Goal: Task Accomplishment & Management: Manage account settings

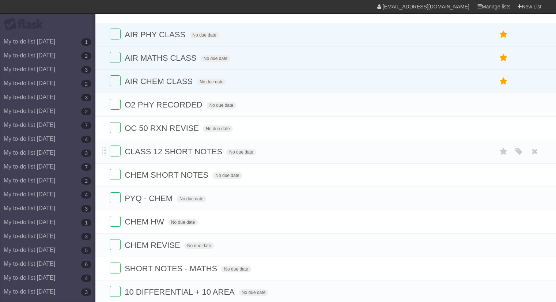
scroll to position [146, 0]
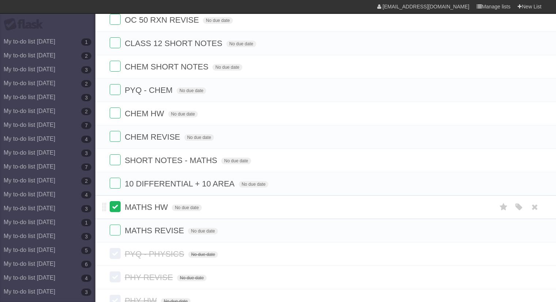
click at [117, 209] on label at bounding box center [115, 206] width 11 height 11
click at [536, 209] on icon at bounding box center [535, 207] width 10 height 12
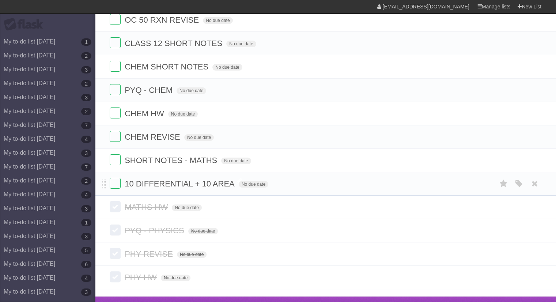
click at [189, 180] on span "10 DIFFERENTIAL + 10 AREA" at bounding box center [181, 183] width 112 height 9
type input "**********"
click at [118, 183] on label at bounding box center [115, 183] width 11 height 11
click at [537, 158] on icon at bounding box center [535, 160] width 10 height 12
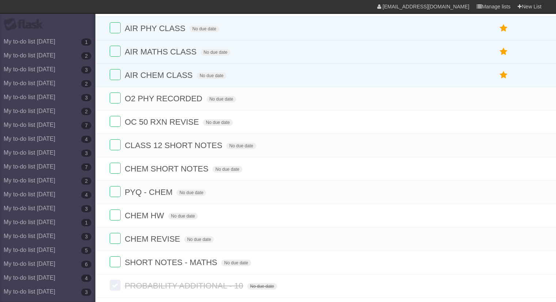
scroll to position [37, 0]
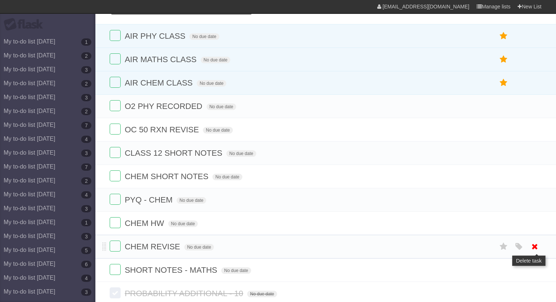
click at [535, 244] on icon at bounding box center [535, 247] width 10 height 12
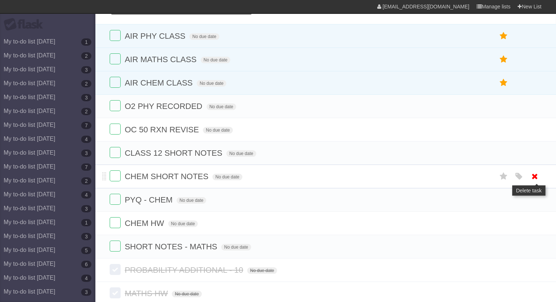
click at [534, 178] on icon at bounding box center [535, 176] width 10 height 12
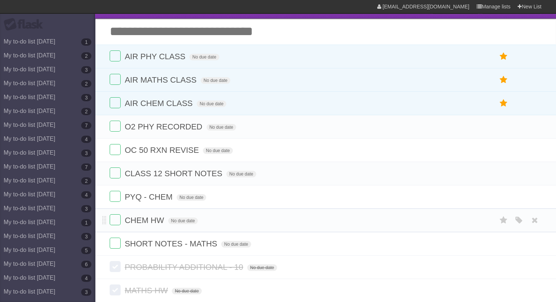
scroll to position [0, 0]
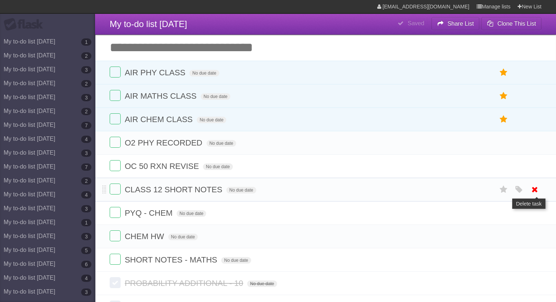
click at [537, 192] on icon at bounding box center [535, 190] width 10 height 12
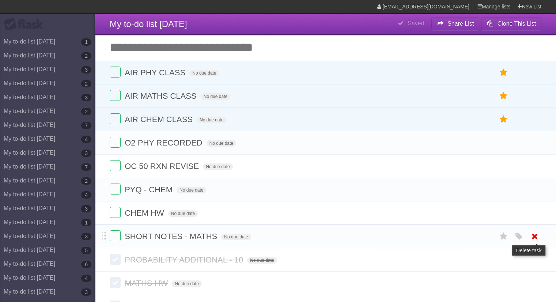
click at [539, 235] on icon at bounding box center [535, 236] width 10 height 12
click at [113, 258] on label at bounding box center [115, 259] width 11 height 11
click at [172, 261] on span "PROBABILITY ADDITIONAL - 10" at bounding box center [185, 259] width 120 height 9
click at [165, 237] on span "SHORT NOTES - MATHS" at bounding box center [172, 236] width 94 height 9
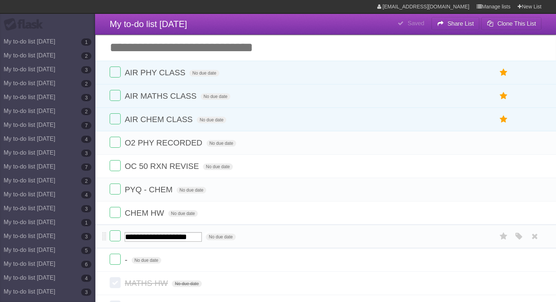
type input "**********"
click at [138, 234] on span "SHORT NOTES - MATHS" at bounding box center [172, 236] width 94 height 9
type input "**********"
click at [125, 261] on span "-" at bounding box center [127, 259] width 4 height 9
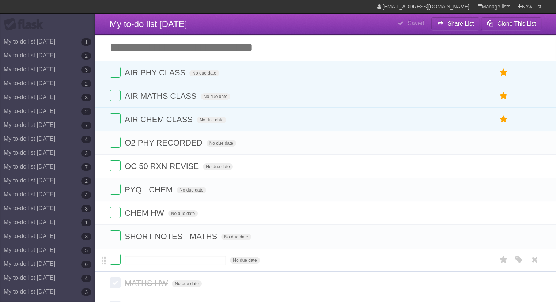
type input "**********"
click at [119, 261] on label at bounding box center [115, 259] width 11 height 11
click at [536, 217] on icon at bounding box center [535, 213] width 10 height 12
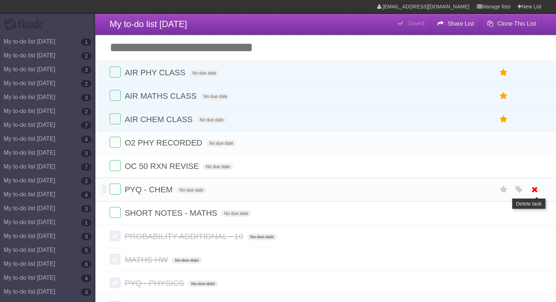
click at [538, 188] on icon at bounding box center [535, 190] width 10 height 12
